Goal: Navigation & Orientation: Find specific page/section

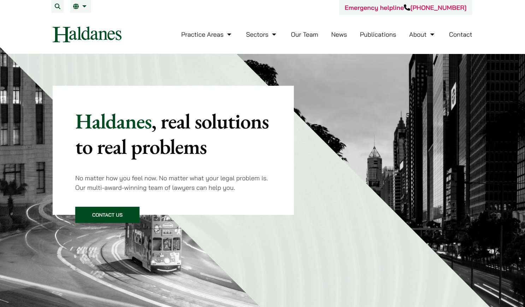
click at [79, 4] on link "EN" at bounding box center [80, 7] width 15 height 6
click at [82, 18] on link "繁" at bounding box center [116, 20] width 92 height 14
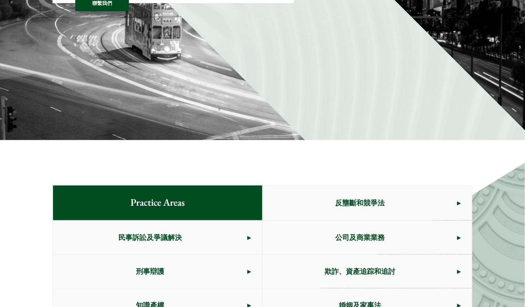
scroll to position [353, 0]
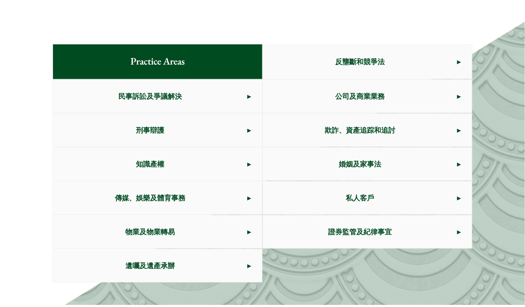
click at [172, 134] on span "刑事辯護" at bounding box center [150, 130] width 194 height 33
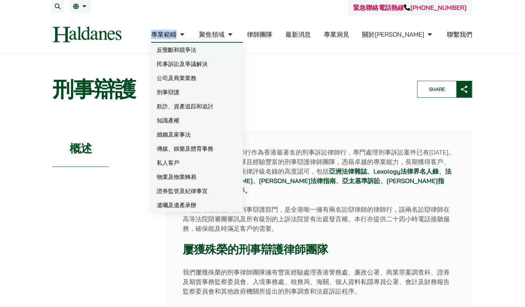
drag, startPoint x: 181, startPoint y: 33, endPoint x: 211, endPoint y: 31, distance: 29.8
click at [211, 31] on div "專業範疇 反壟斷和競爭法 民事訴訟及爭議解決 公司及商業業務 刑事辯護 欺詐、資產追踪和追討 知識產權 婚姻及家事法 傳媒、娛樂及體育事務 私人客戶 物業及物…" at bounding box center [303, 34] width 339 height 15
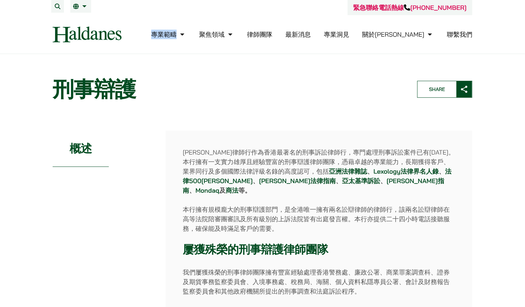
copy link "專業範疇"
